Goal: Transaction & Acquisition: Purchase product/service

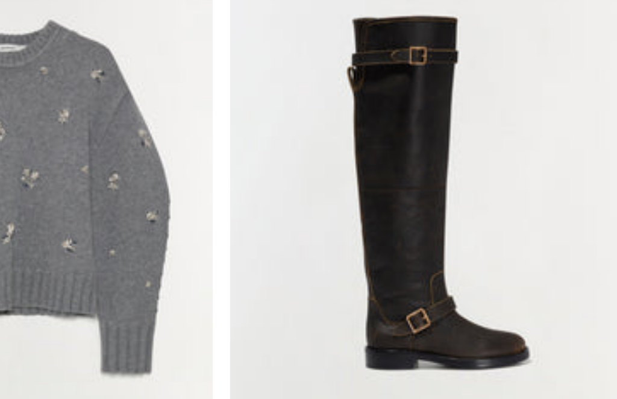
scroll to position [98, 0]
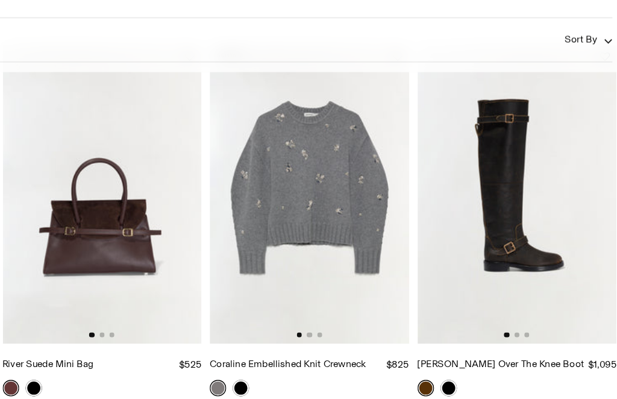
click at [465, 317] on link at bounding box center [471, 323] width 12 height 12
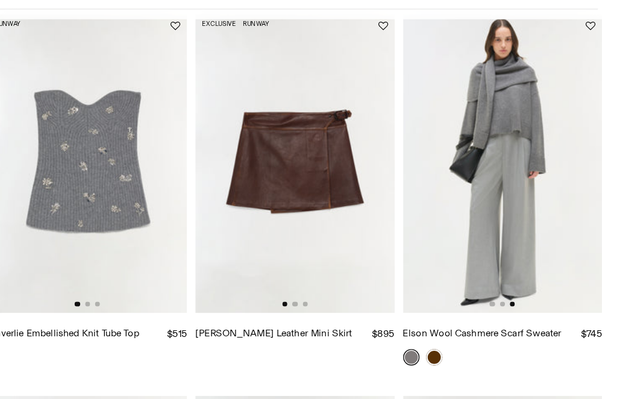
scroll to position [0, 294]
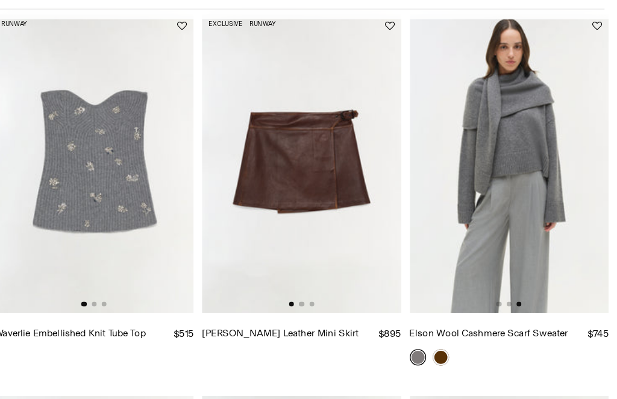
click at [465, 317] on link "Elson Wool Cashmere Scarf Sweater" at bounding box center [523, 321] width 117 height 8
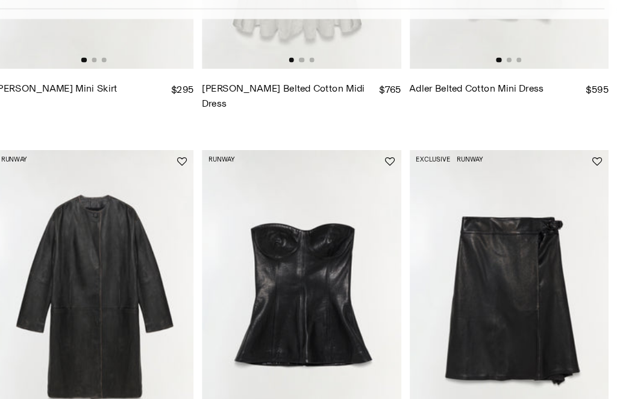
scroll to position [1450, 0]
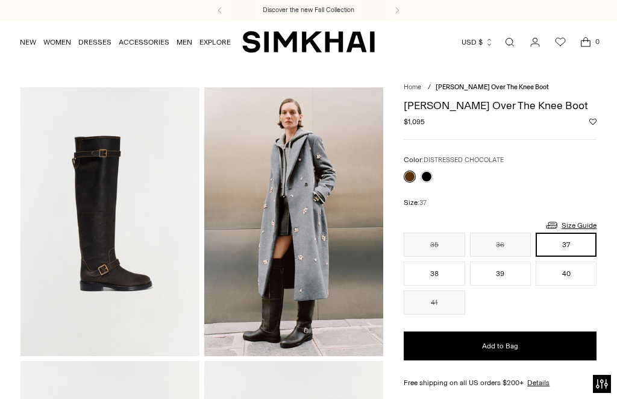
click at [430, 179] on link at bounding box center [427, 177] width 12 height 12
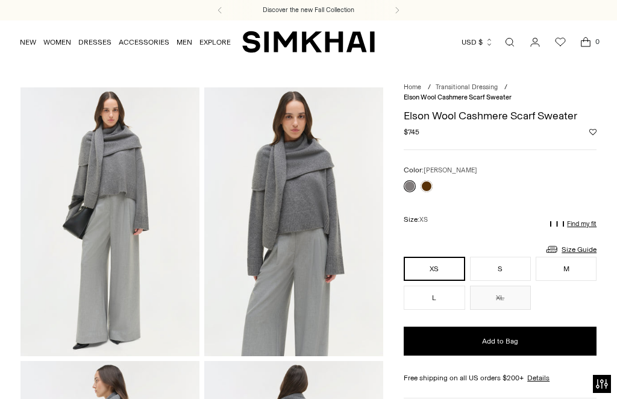
scroll to position [4, 0]
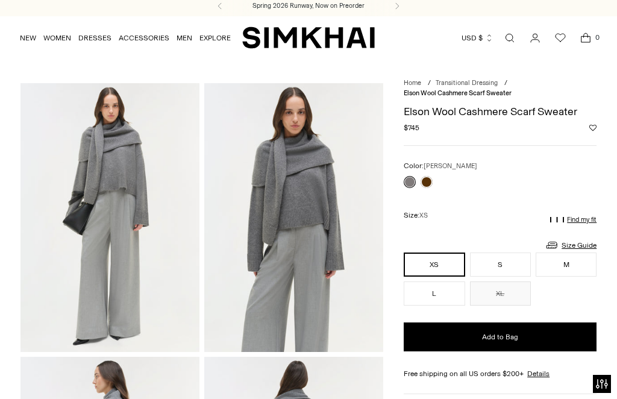
click at [429, 178] on link at bounding box center [427, 182] width 12 height 12
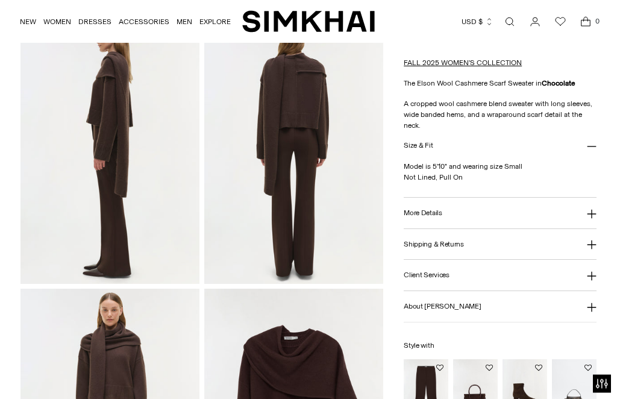
scroll to position [358, 0]
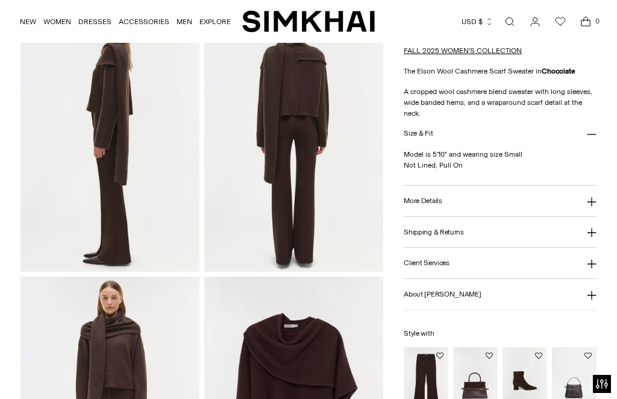
click at [596, 203] on icon at bounding box center [592, 202] width 10 height 10
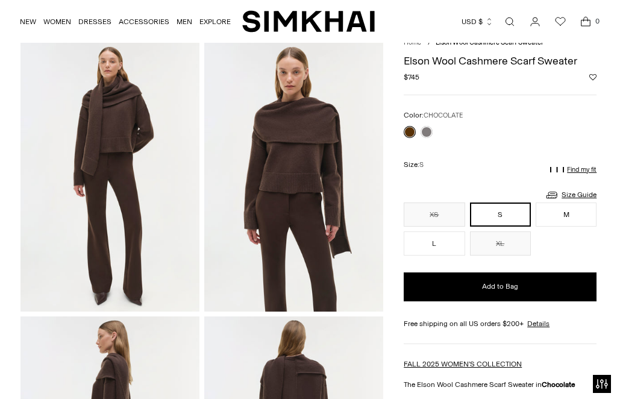
scroll to position [43, 0]
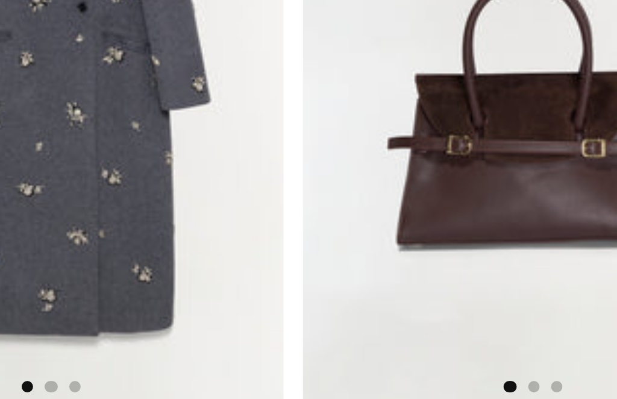
scroll to position [174, 0]
